Goal: Transaction & Acquisition: Purchase product/service

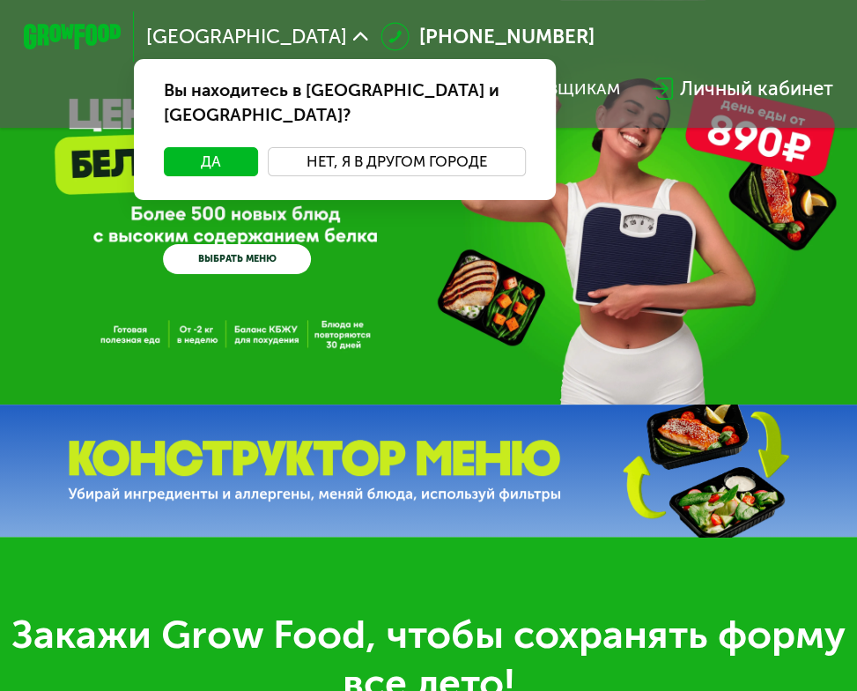
click at [406, 147] on button "Нет, я в другом городе" at bounding box center [397, 161] width 258 height 29
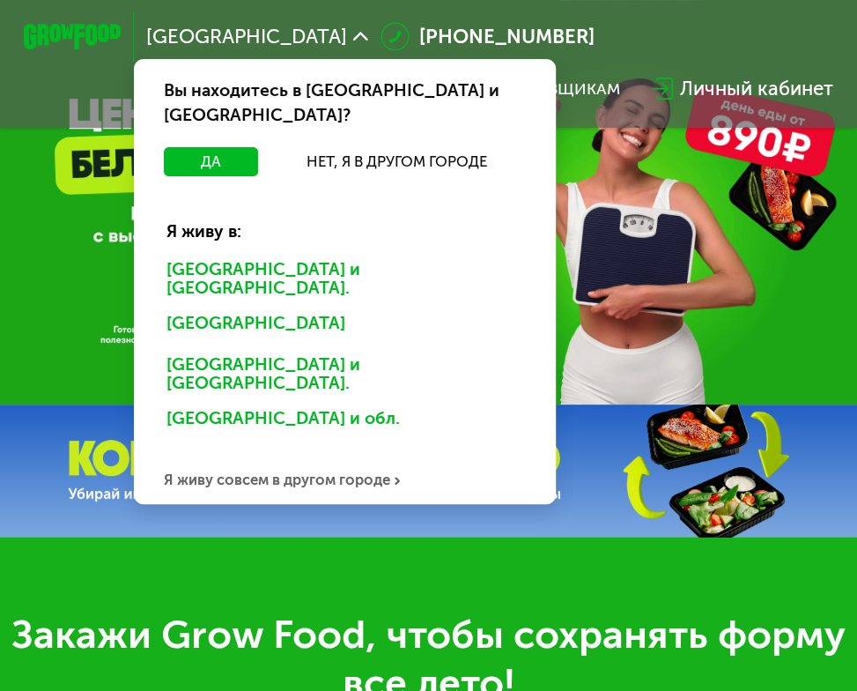
click at [291, 307] on div "Санкт-Петербурге и обл." at bounding box center [340, 326] width 382 height 39
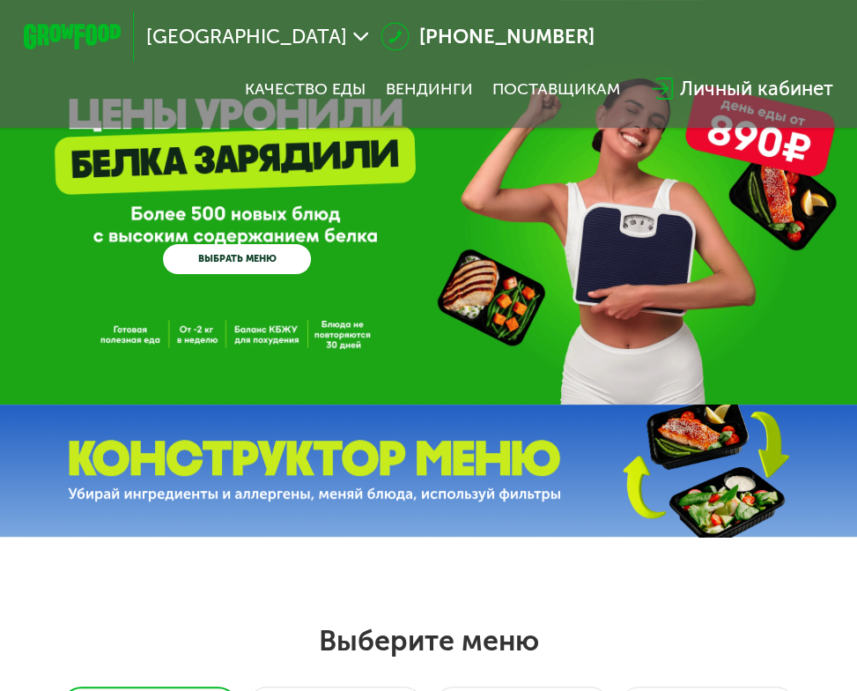
click at [247, 256] on link "ВЫБРАТЬ МЕНЮ" at bounding box center [237, 259] width 148 height 30
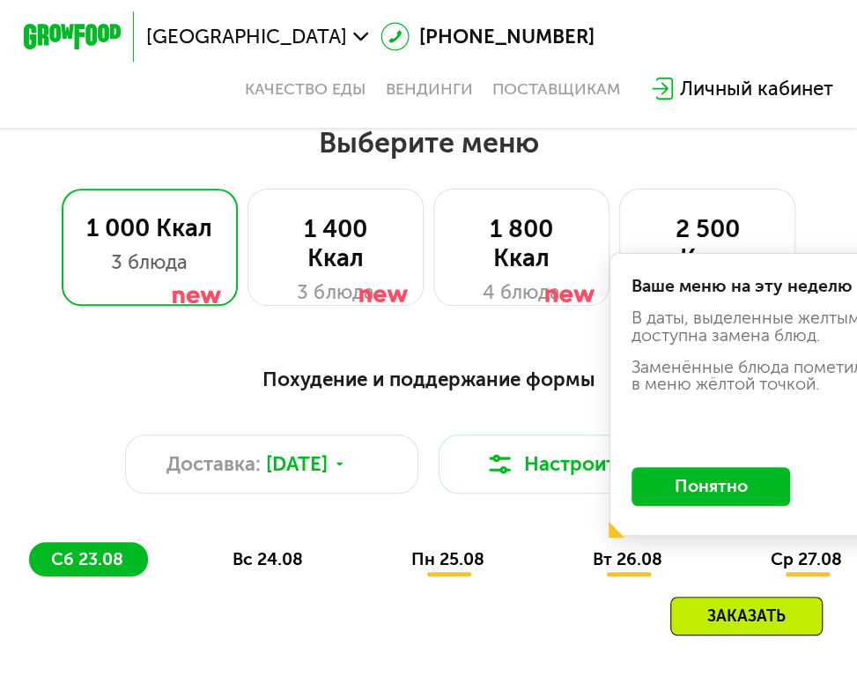
scroll to position [500, 0]
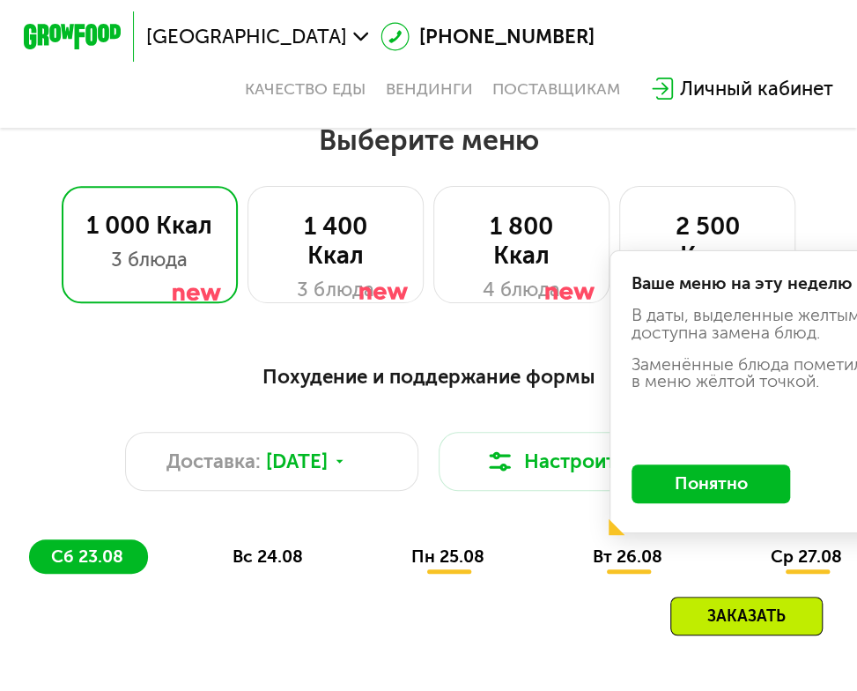
click at [692, 503] on button "Понятно" at bounding box center [711, 483] width 159 height 39
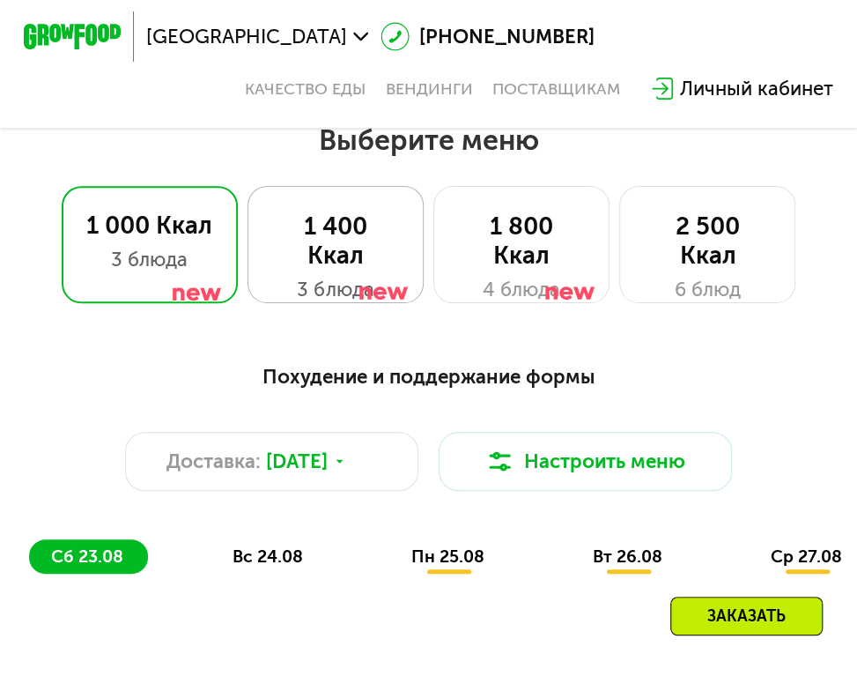
click at [357, 248] on div "1 400 Ккал" at bounding box center [336, 240] width 126 height 59
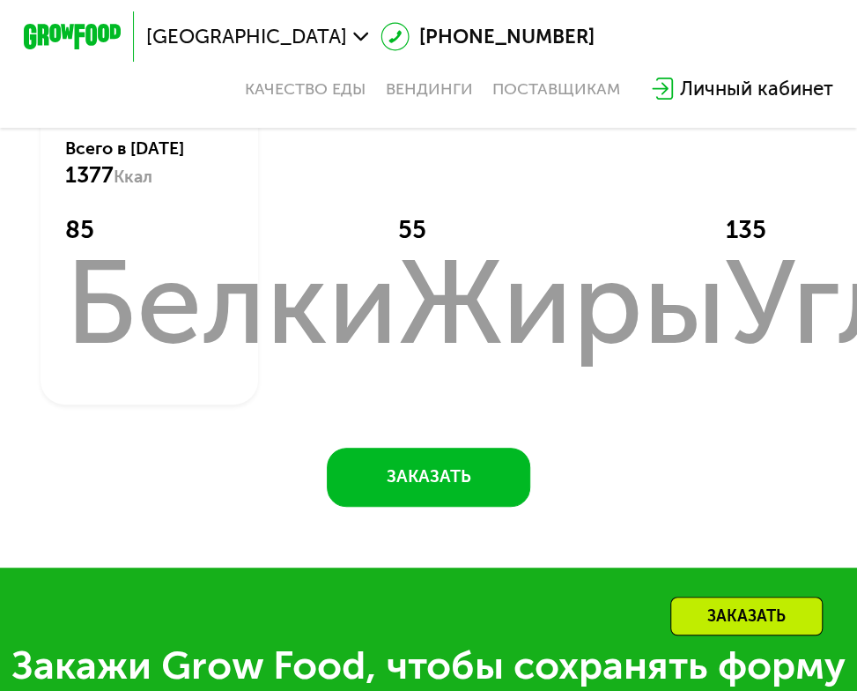
scroll to position [1385, 0]
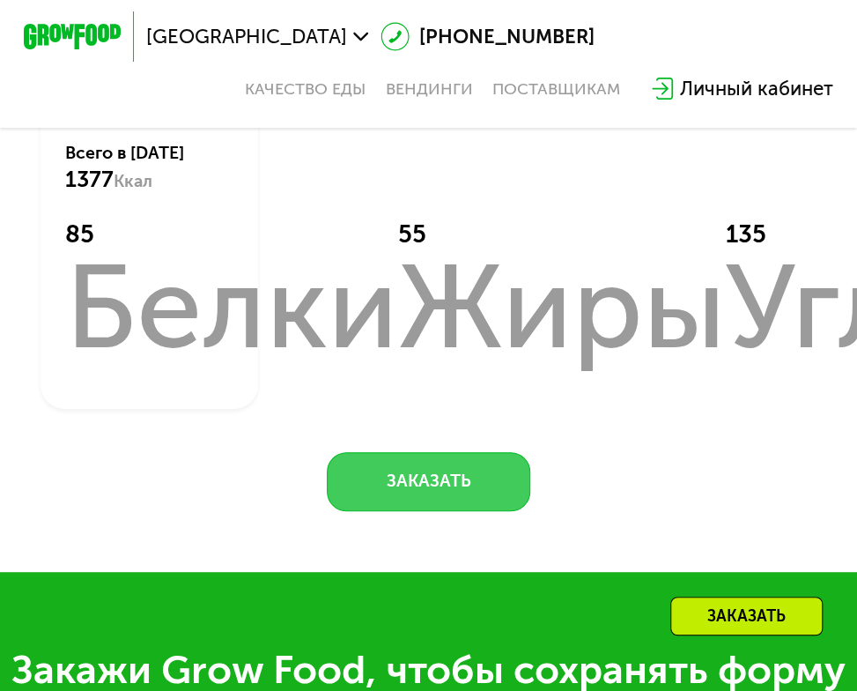
click at [422, 511] on button "Заказать" at bounding box center [428, 481] width 203 height 59
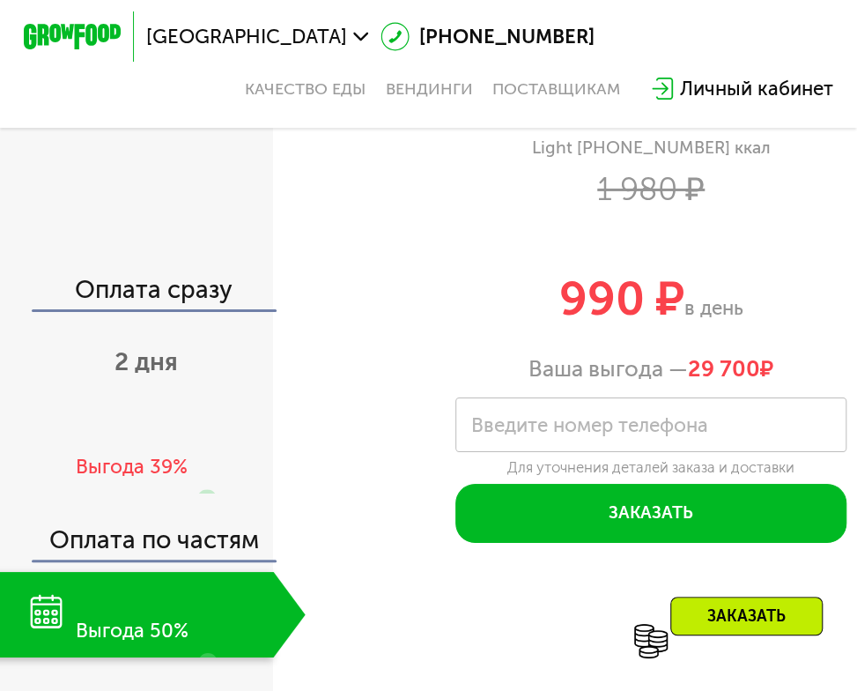
scroll to position [2227, 0]
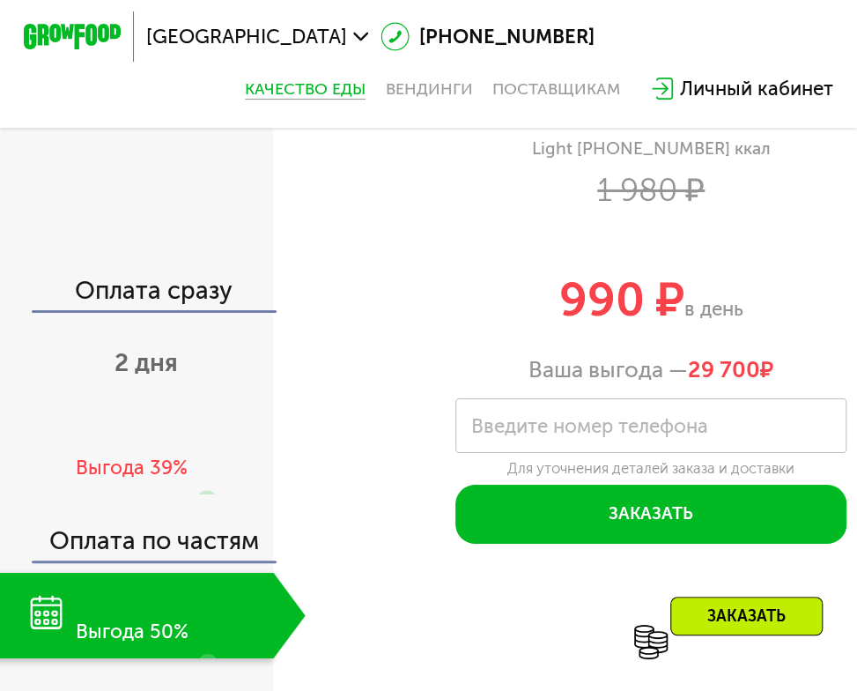
click at [269, 84] on link "Качество еды" at bounding box center [305, 88] width 121 height 19
